Goal: Information Seeking & Learning: Learn about a topic

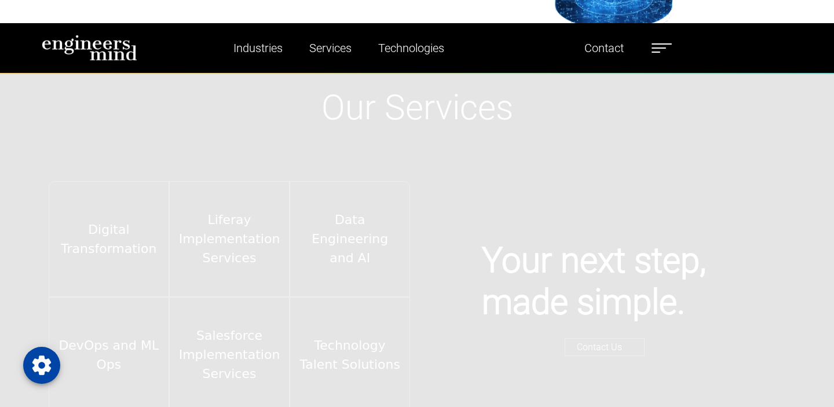
scroll to position [1701, 0]
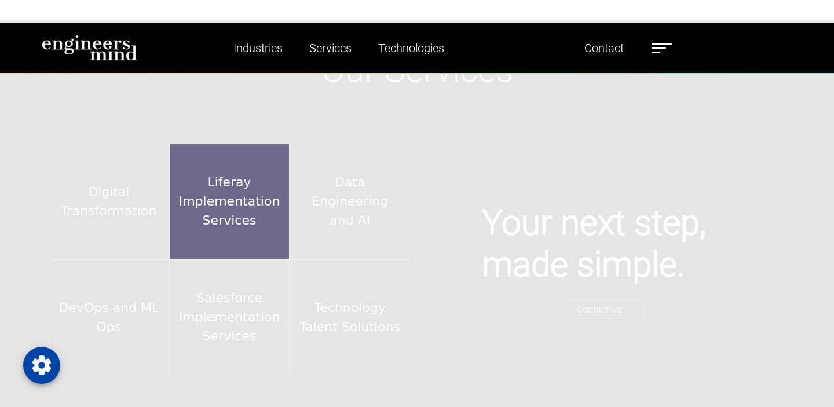
click at [242, 205] on div "Liferay Implementation Services" at bounding box center [229, 202] width 121 height 116
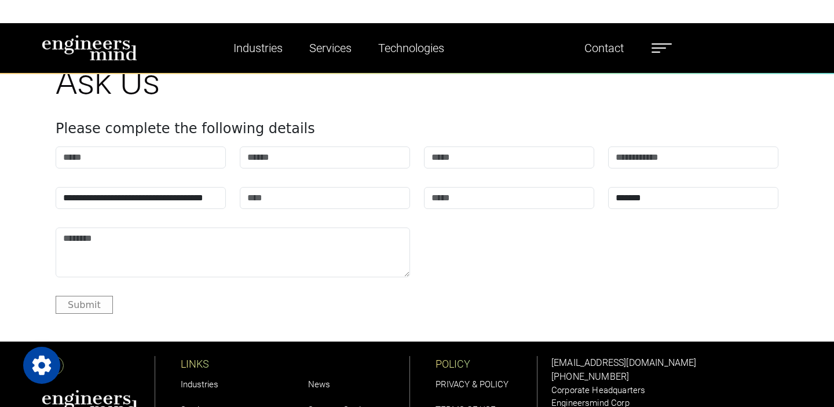
scroll to position [3723, 0]
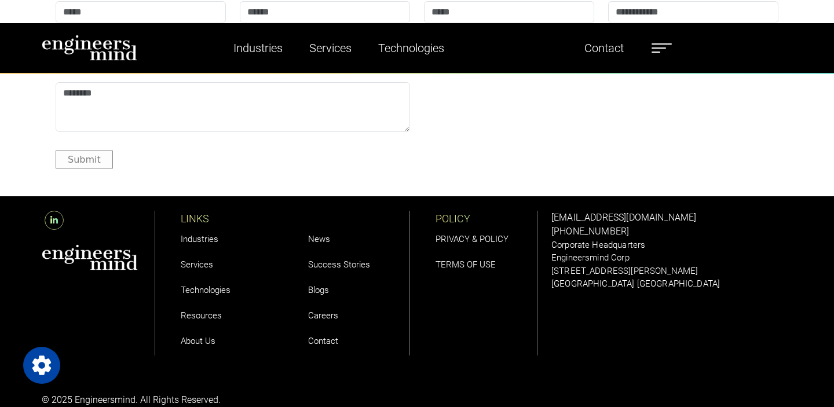
click at [193, 285] on link "Technologies" at bounding box center [206, 290] width 50 height 10
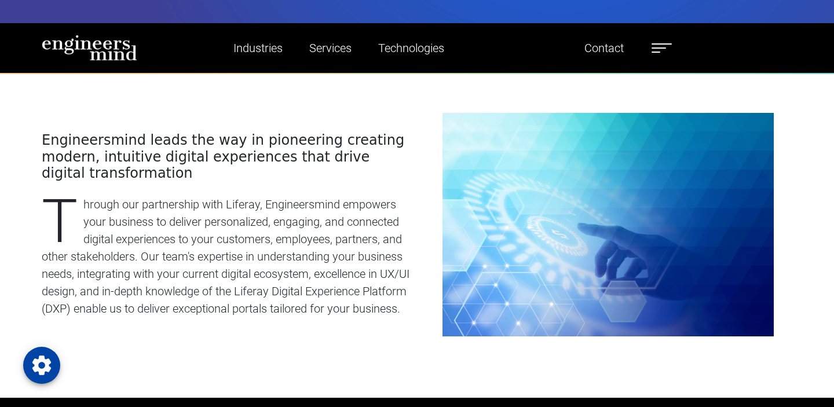
scroll to position [446, 0]
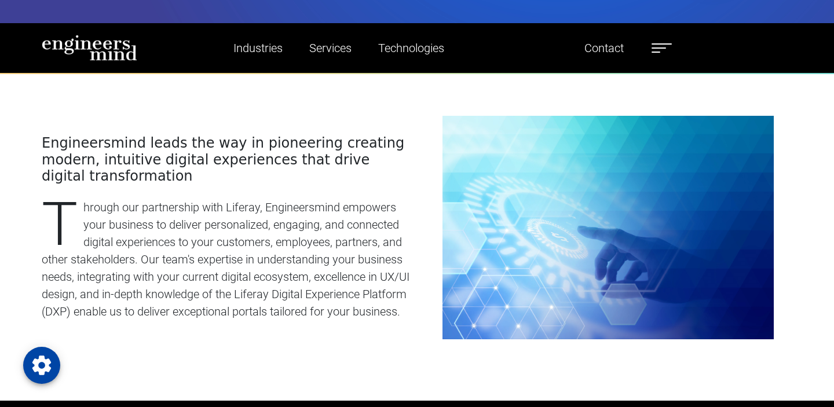
click at [277, 254] on p "Through our partnership with Liferay, Engineersmind empowers your business to d…" at bounding box center [226, 260] width 368 height 122
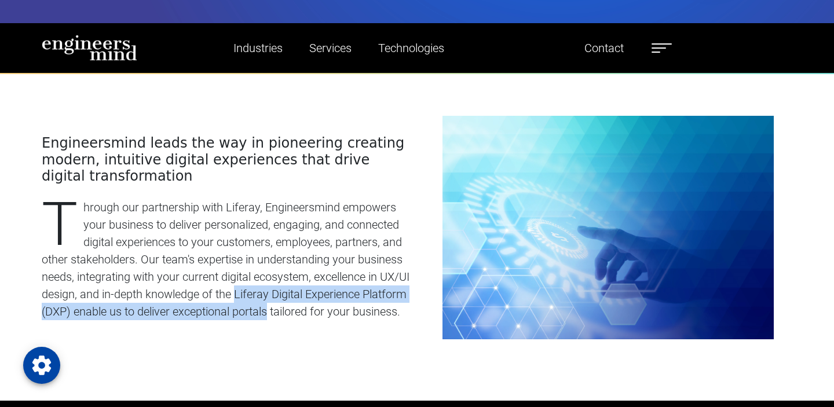
drag, startPoint x: 277, startPoint y: 254, endPoint x: 284, endPoint y: 270, distance: 18.0
click at [284, 270] on p "Through our partnership with Liferay, Engineersmind empowers your business to d…" at bounding box center [226, 260] width 368 height 122
click at [224, 252] on p "Through our partnership with Liferay, Engineersmind empowers your business to d…" at bounding box center [226, 260] width 368 height 122
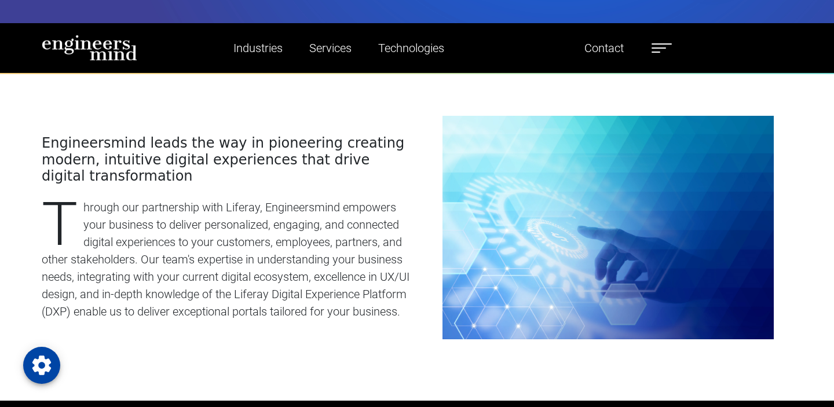
click at [224, 252] on p "Through our partnership with Liferay, Engineersmind empowers your business to d…" at bounding box center [226, 260] width 368 height 122
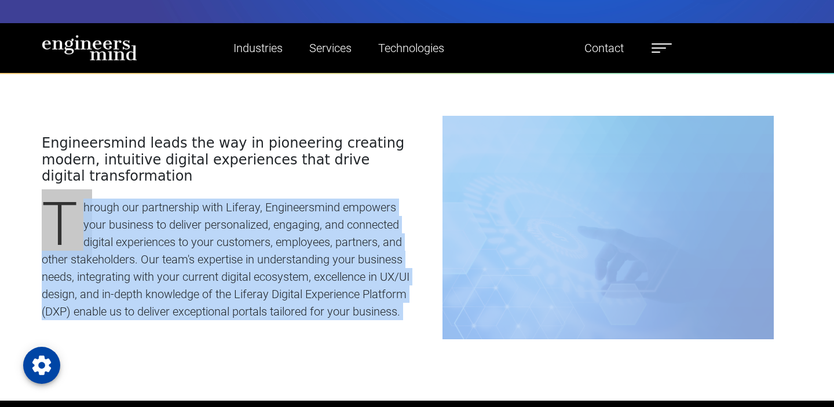
click at [206, 274] on p "Through our partnership with Liferay, Engineersmind empowers your business to d…" at bounding box center [226, 260] width 368 height 122
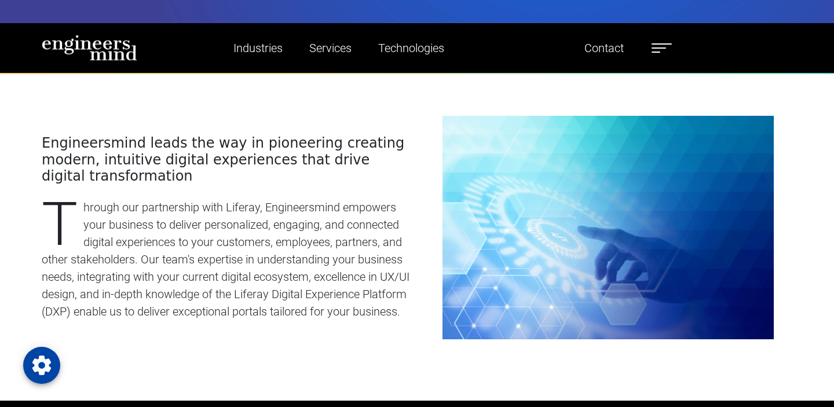
click at [206, 274] on p "Through our partnership with Liferay, Engineersmind empowers your business to d…" at bounding box center [226, 260] width 368 height 122
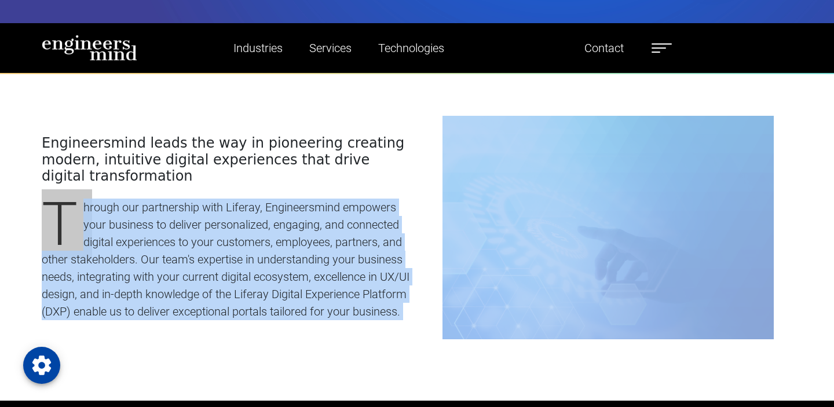
click at [206, 274] on p "Through our partnership with Liferay, Engineersmind empowers your business to d…" at bounding box center [226, 260] width 368 height 122
click at [213, 299] on div "Engineersmind leads the way in pioneering creating modern, intuitive digital ex…" at bounding box center [226, 228] width 368 height 224
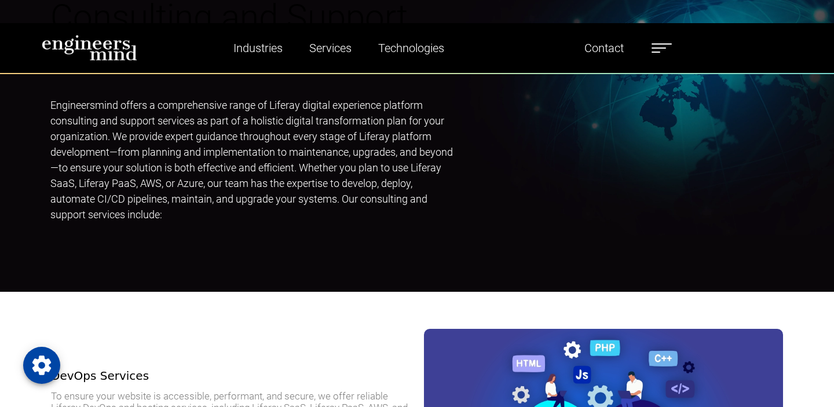
scroll to position [2182, 0]
